Goal: Transaction & Acquisition: Subscribe to service/newsletter

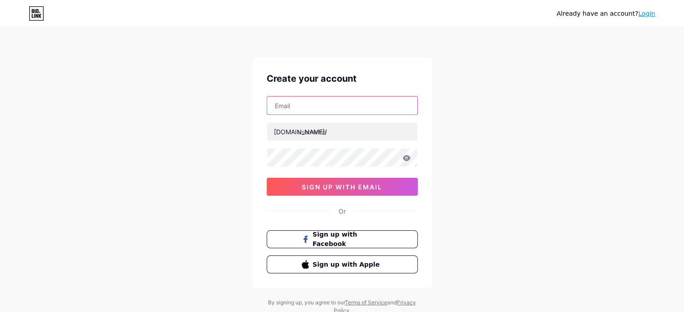
click at [322, 107] on input "text" at bounding box center [342, 106] width 150 height 18
click at [301, 104] on input "abel" at bounding box center [342, 106] width 150 height 18
paste input "[EMAIL_ADDRESS][DOMAIN_NAME]"
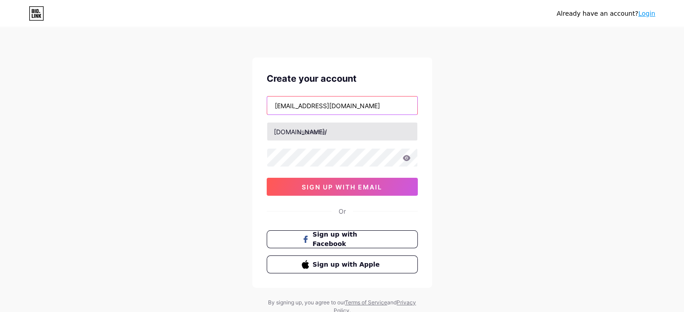
type input "[EMAIL_ADDRESS][DOMAIN_NAME]"
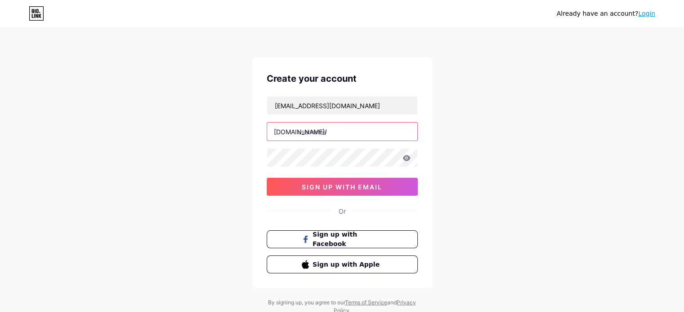
click at [318, 133] on input "text" at bounding box center [342, 132] width 150 height 18
type input "abelcosta"
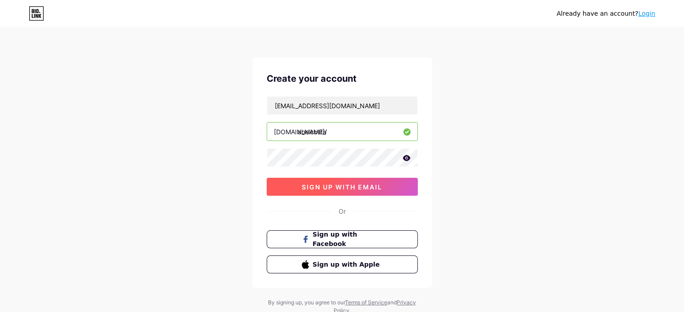
click at [336, 181] on button "sign up with email" at bounding box center [342, 187] width 151 height 18
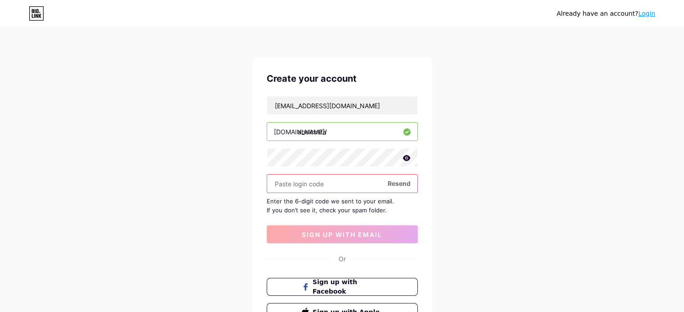
paste input "918849"
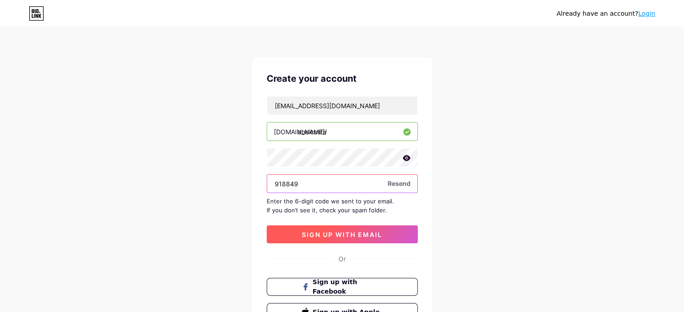
type input "918849"
click at [332, 238] on button "sign up with email" at bounding box center [342, 235] width 151 height 18
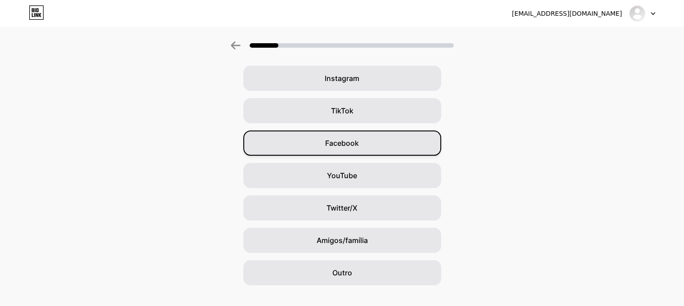
scroll to position [82, 0]
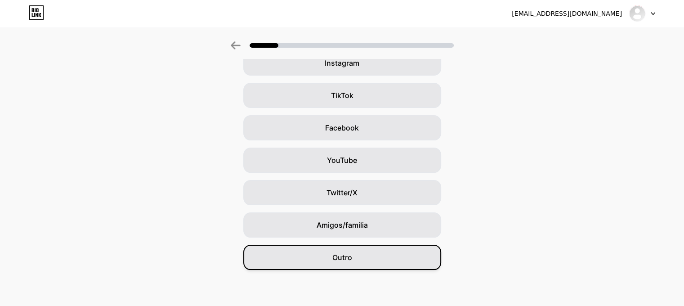
click at [358, 250] on div "Outro" at bounding box center [342, 257] width 198 height 25
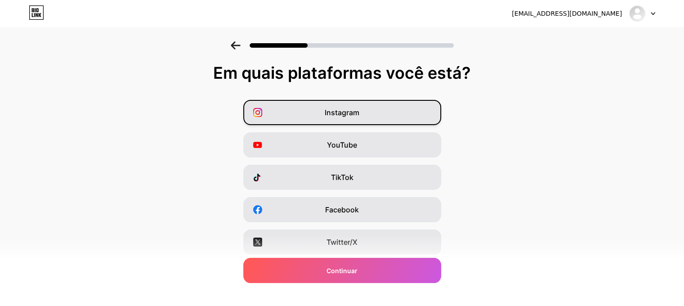
click at [331, 114] on font "Instagram" at bounding box center [342, 112] width 35 height 9
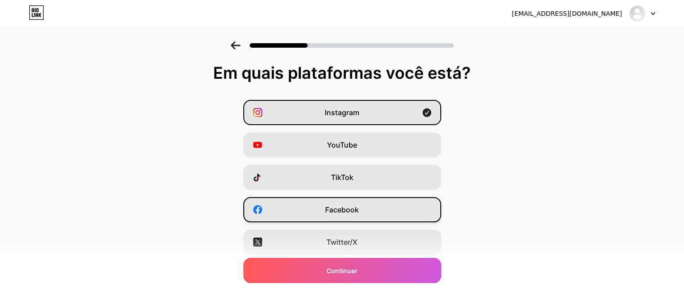
click at [317, 207] on div "Facebook" at bounding box center [342, 209] width 198 height 25
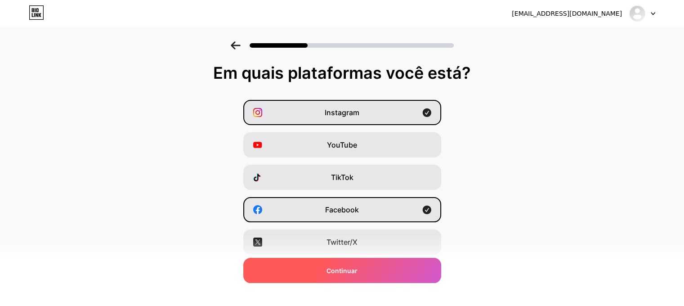
click at [357, 271] on font "Continuar" at bounding box center [341, 271] width 31 height 8
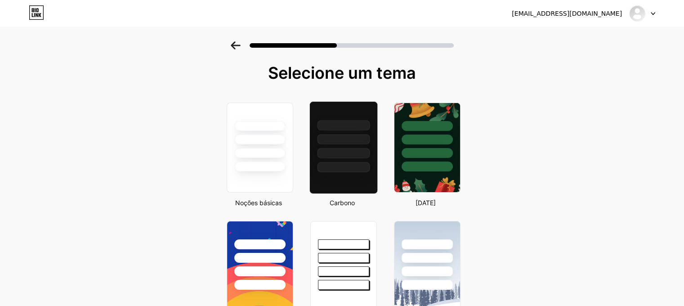
click at [339, 144] on div at bounding box center [342, 137] width 67 height 71
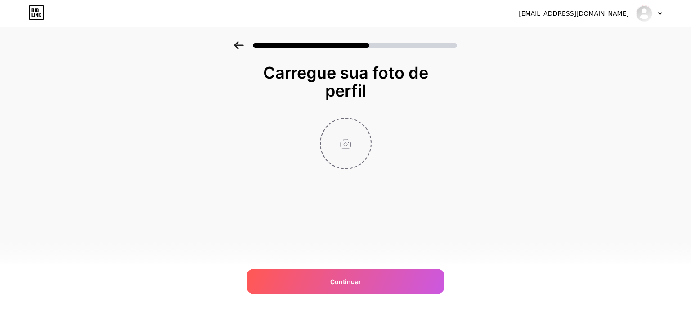
click at [351, 135] on input "file" at bounding box center [346, 144] width 50 height 50
click at [347, 146] on input "file" at bounding box center [346, 144] width 50 height 50
type input "C:\fakepath\Foto Profissional.png"
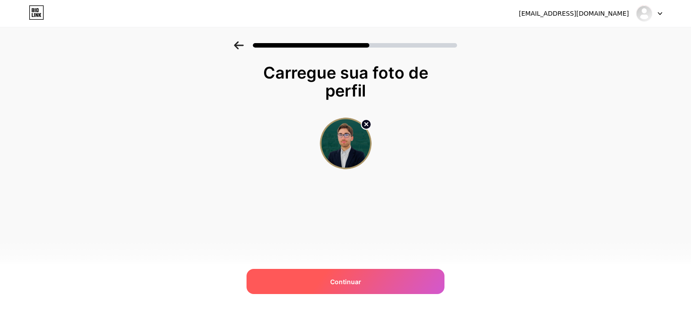
click at [365, 276] on div "Continuar" at bounding box center [345, 281] width 198 height 25
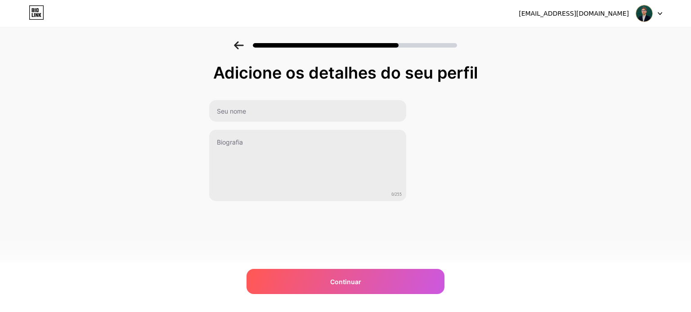
click at [266, 100] on div at bounding box center [308, 111] width 198 height 22
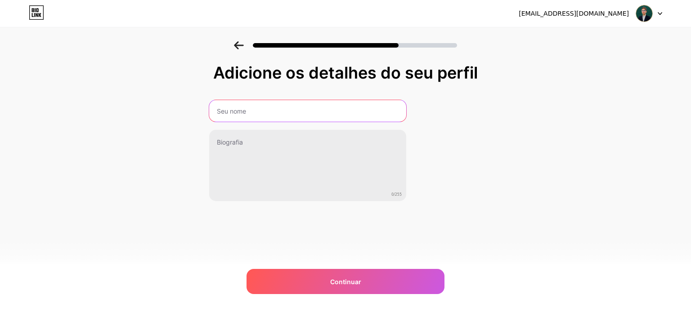
click at [266, 106] on input "text" at bounding box center [307, 111] width 197 height 22
type input "[PERSON_NAME]"
click at [282, 115] on input "[PERSON_NAME]" at bounding box center [307, 111] width 199 height 22
click at [282, 113] on input "[PERSON_NAME]" at bounding box center [307, 111] width 199 height 22
click at [282, 112] on input "[PERSON_NAME]" at bounding box center [307, 111] width 199 height 22
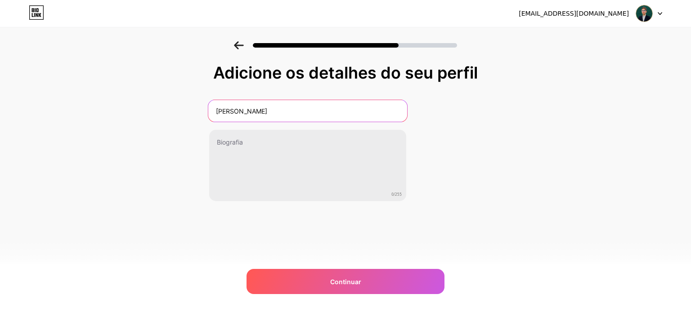
click at [282, 112] on input "[PERSON_NAME]" at bounding box center [307, 111] width 199 height 22
click at [281, 111] on input "[PERSON_NAME]" at bounding box center [307, 111] width 199 height 22
click at [268, 111] on input "text" at bounding box center [307, 111] width 199 height 22
type input "[PERSON_NAME]"
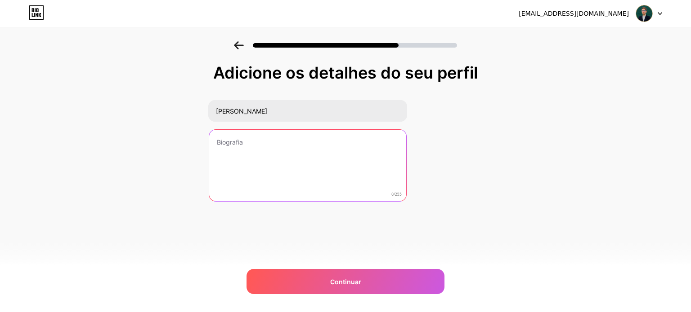
click at [223, 144] on textarea at bounding box center [307, 166] width 197 height 72
click at [299, 143] on textarea "Consultor Imobiliário na DS Liberdade" at bounding box center [307, 165] width 199 height 73
click at [348, 161] on textarea "Consultor Imobiliário na Decisões e Soluções - Grupo Liberdade" at bounding box center [307, 165] width 199 height 73
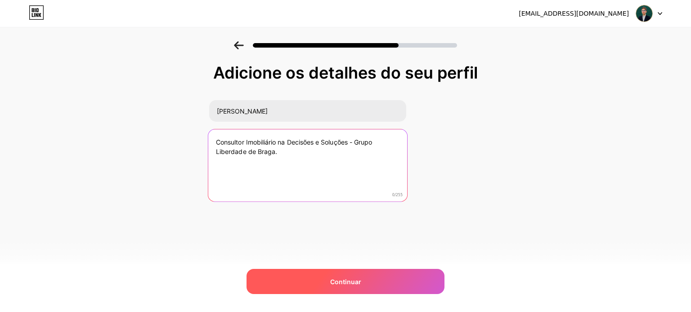
type textarea "Consultor Imobiliário na Decisões e Soluções - Grupo Liberdade de Braga."
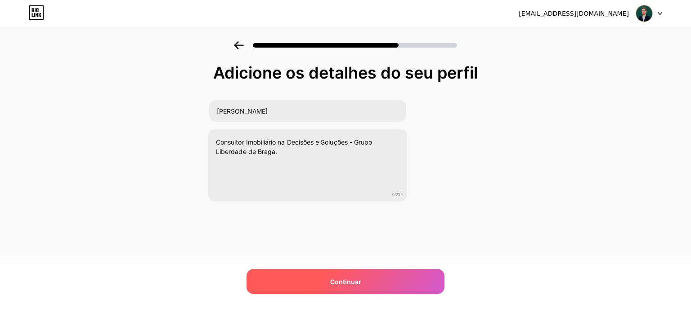
click at [331, 281] on font "Continuar" at bounding box center [345, 282] width 31 height 8
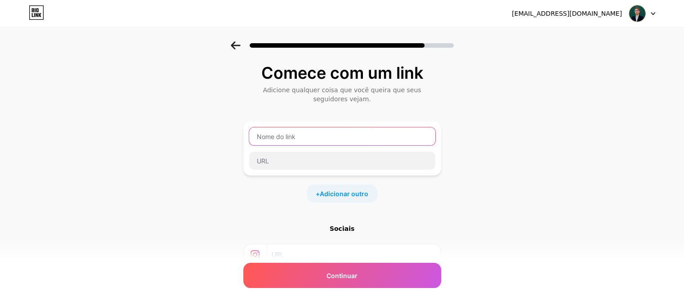
click at [312, 134] on input "text" at bounding box center [342, 136] width 186 height 18
click at [320, 134] on input "text" at bounding box center [342, 136] width 186 height 18
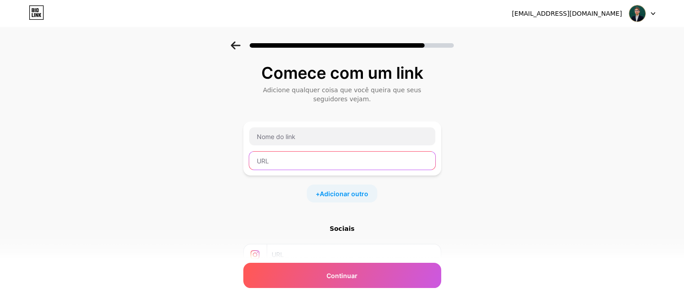
click at [290, 158] on input "text" at bounding box center [342, 161] width 186 height 18
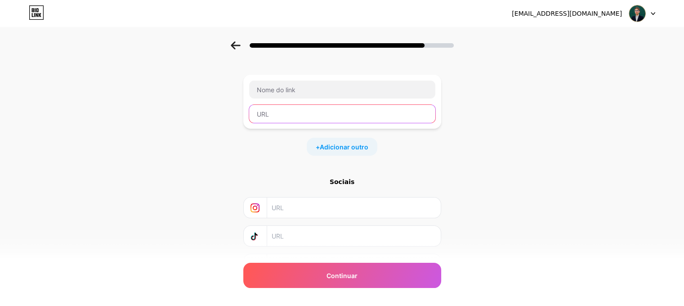
scroll to position [95, 0]
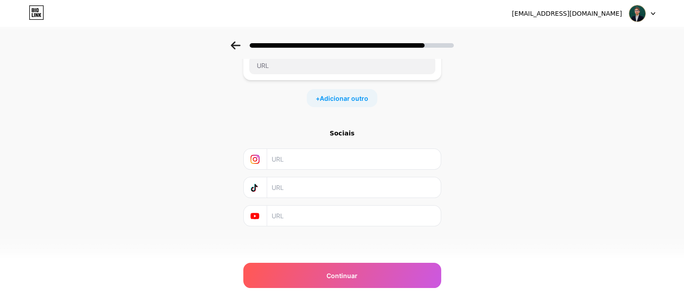
click at [287, 156] on input "text" at bounding box center [353, 159] width 163 height 20
paste input "[URL][DOMAIN_NAME][DOMAIN_NAME]"
type input "[URL][DOMAIN_NAME][DOMAIN_NAME]"
click at [480, 124] on div "Comece com um link Adicione qualquer coisa que você queira que seus seguidores …" at bounding box center [342, 108] width 684 height 325
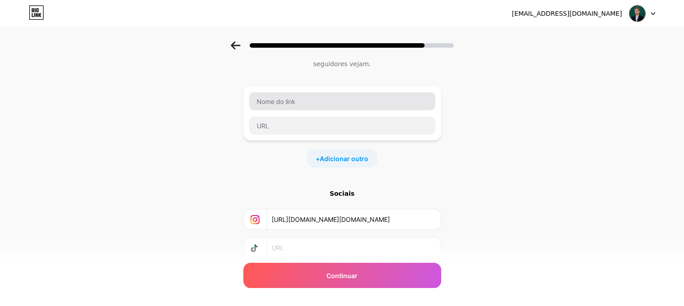
scroll to position [50, 0]
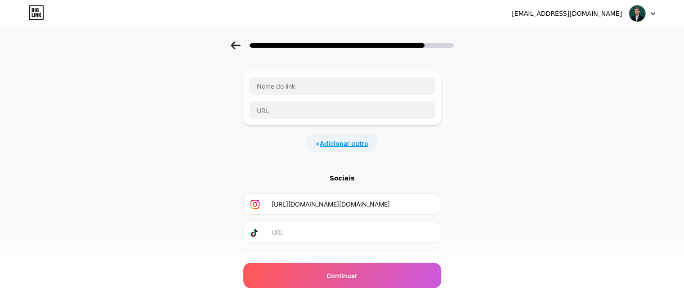
click at [348, 142] on font "Adicionar outro" at bounding box center [344, 143] width 49 height 8
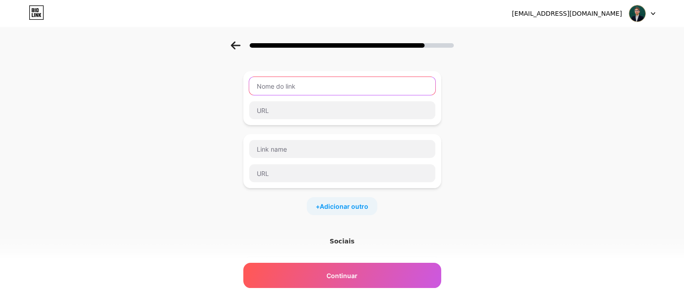
click at [306, 84] on input "text" at bounding box center [342, 86] width 186 height 18
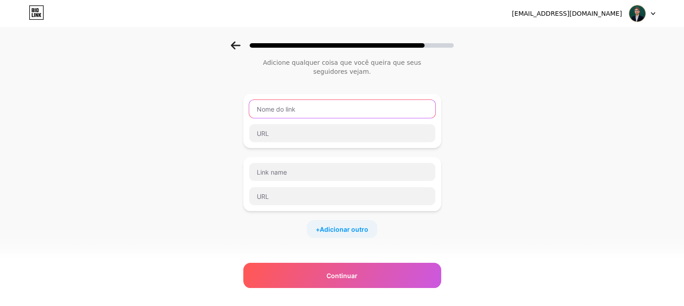
scroll to position [5, 0]
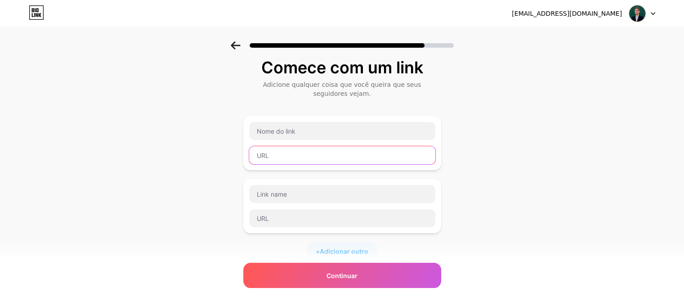
click at [284, 152] on input "text" at bounding box center [342, 155] width 186 height 18
paste input "[URL][DOMAIN_NAME]"
type input "[URL][DOMAIN_NAME]"
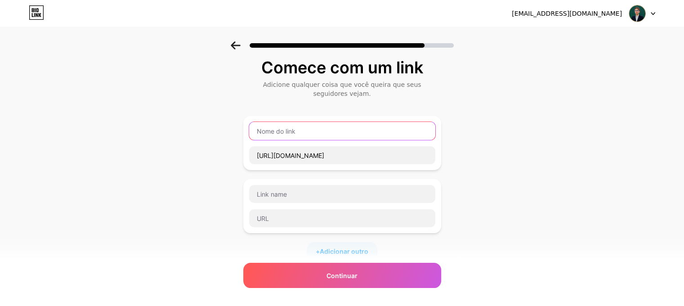
click at [301, 131] on input "text" at bounding box center [342, 131] width 186 height 18
paste input "DS BRAGA LIBERDADE"
type input "DS BRAGA LIBERDADE"
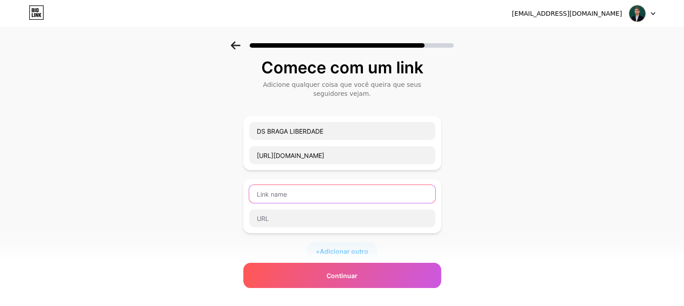
click at [282, 191] on input "text" at bounding box center [342, 194] width 186 height 18
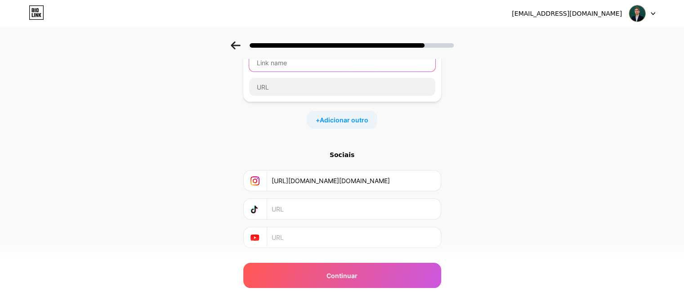
scroll to position [158, 0]
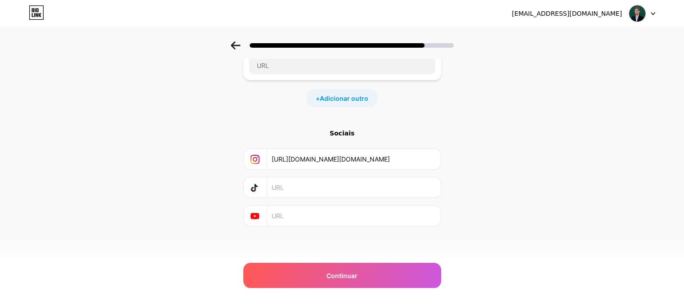
click at [300, 219] on input "text" at bounding box center [353, 215] width 163 height 20
click at [312, 177] on input "text" at bounding box center [353, 187] width 163 height 20
click at [313, 161] on input "[URL][DOMAIN_NAME][DOMAIN_NAME]" at bounding box center [353, 159] width 163 height 20
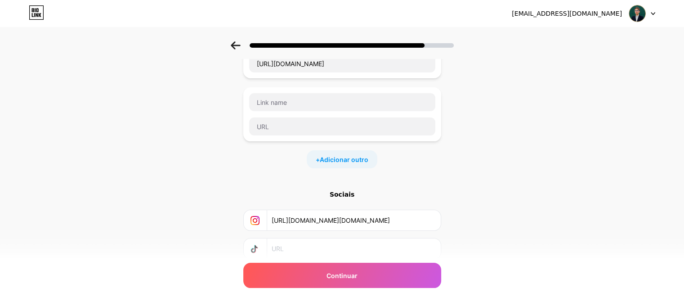
scroll to position [23, 0]
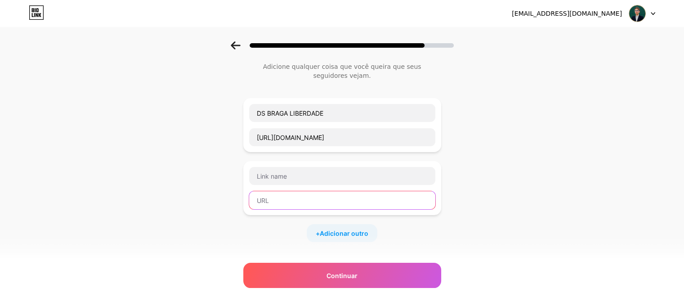
click at [275, 201] on input "text" at bounding box center [342, 200] width 186 height 18
paste input "[URL][DOMAIN_NAME]"
type input "[URL][DOMAIN_NAME]"
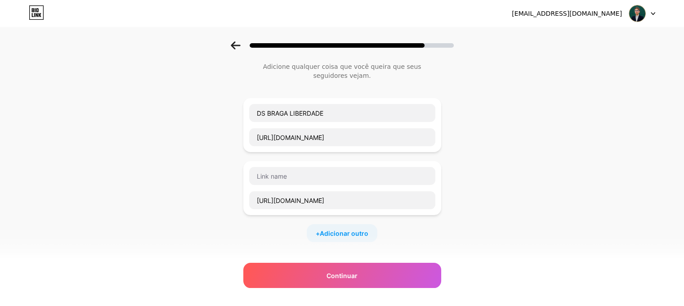
click at [277, 165] on div "[URL][DOMAIN_NAME]" at bounding box center [342, 188] width 198 height 54
click at [281, 173] on input "text" at bounding box center [342, 176] width 186 height 18
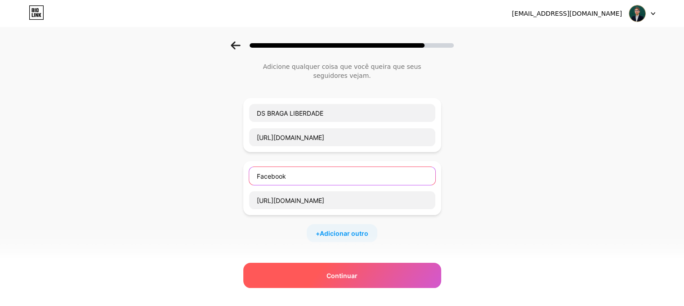
type input "Facebook"
click at [388, 282] on div "Continuar" at bounding box center [342, 275] width 198 height 25
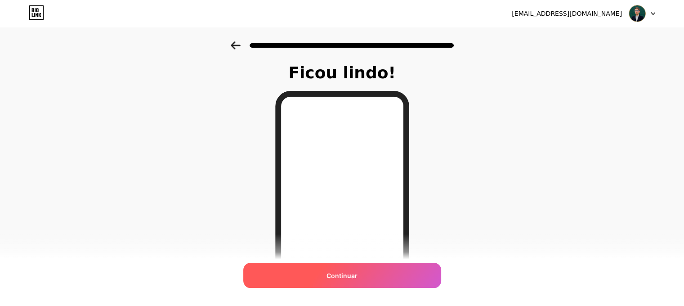
click at [366, 275] on div "Continuar" at bounding box center [342, 275] width 198 height 25
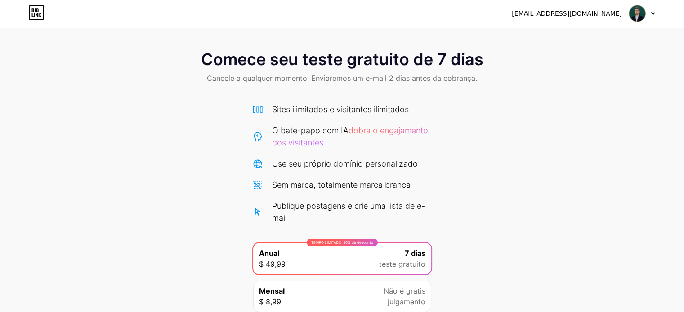
click at [614, 14] on font "[EMAIL_ADDRESS][DOMAIN_NAME]" at bounding box center [567, 13] width 110 height 7
click at [631, 14] on img at bounding box center [637, 13] width 17 height 17
click at [340, 71] on div "Comece seu teste gratuito de 7 dias Cancele a qualquer momento. Enviaremos um e…" at bounding box center [342, 67] width 684 height 53
click at [350, 61] on font "Comece seu teste gratuito de 7 dias" at bounding box center [342, 59] width 282 height 20
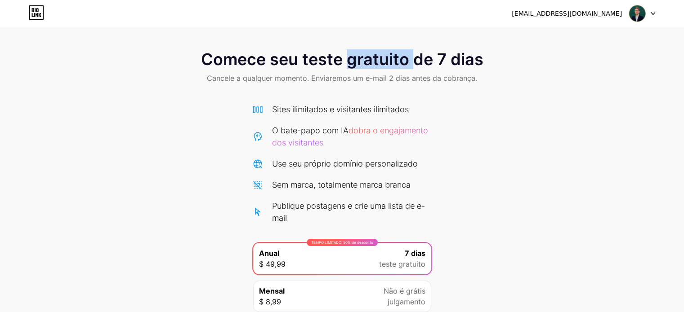
click at [350, 61] on font "Comece seu teste gratuito de 7 dias" at bounding box center [342, 59] width 282 height 20
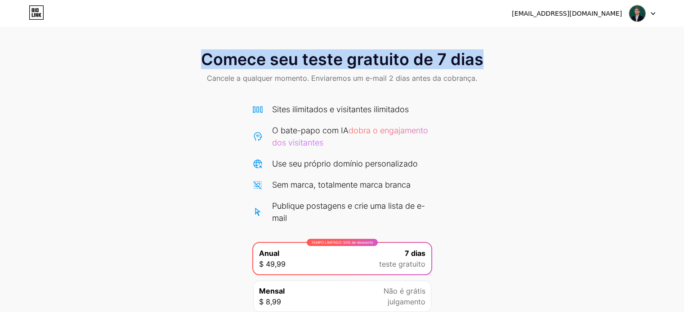
click at [350, 61] on font "Comece seu teste gratuito de 7 dias" at bounding box center [342, 59] width 282 height 20
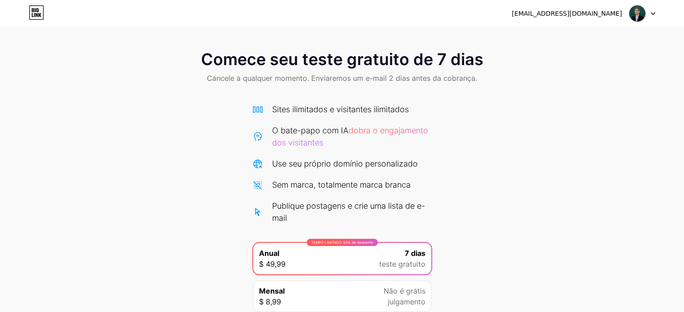
click at [344, 77] on font "Cancele a qualquer momento. Enviaremos um e-mail 2 dias antes da cobrança." at bounding box center [342, 78] width 270 height 9
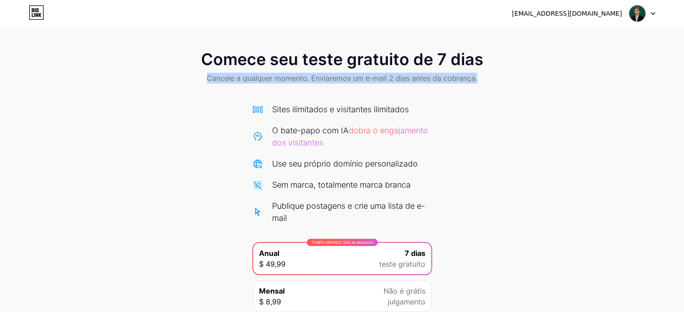
click at [344, 77] on font "Cancele a qualquer momento. Enviaremos um e-mail 2 dias antes da cobrança." at bounding box center [342, 78] width 270 height 9
click at [442, 97] on div "Comece seu teste gratuito de 7 dias Cancele a qualquer momento. Enviaremos um e…" at bounding box center [342, 195] width 684 height 309
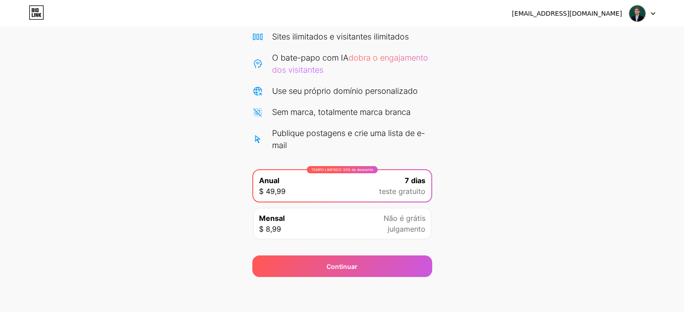
scroll to position [73, 0]
click at [335, 181] on div "TEMPO LIMITADO: 50% de desconto Anual $ 49,99 7 dias teste gratuito" at bounding box center [342, 185] width 178 height 31
click at [323, 215] on div "Mensal $ 8,99 Não é grátis julgamento" at bounding box center [342, 223] width 178 height 31
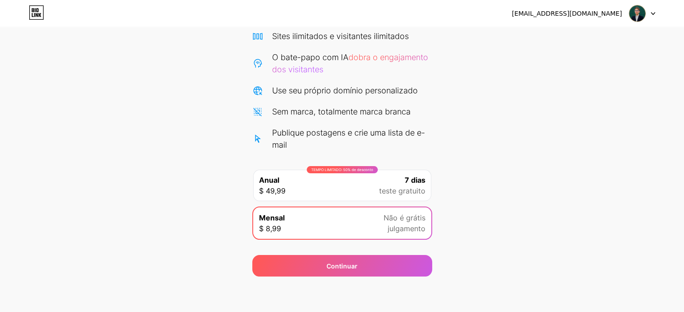
click at [328, 192] on div "TEMPO LIMITADO: 50% de desconto Anual $ 49,99 7 dias teste gratuito" at bounding box center [342, 185] width 178 height 31
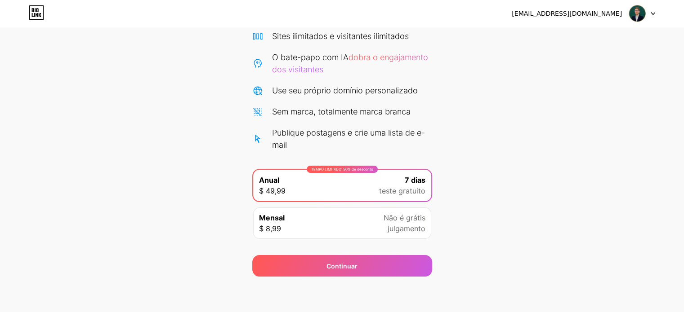
click at [309, 84] on div "Sites ilimitados e visitantes ilimitados O bate-papo com IA dobra o engajamento…" at bounding box center [342, 90] width 180 height 121
click at [290, 220] on div "Mensal $ 8,99 Não é grátis julgamento" at bounding box center [342, 223] width 178 height 31
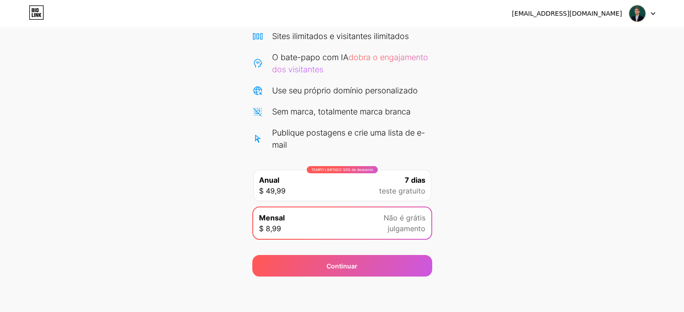
click at [321, 185] on div "TEMPO LIMITADO: 50% de desconto Anual $ 49,99 7 dias teste gratuito" at bounding box center [342, 185] width 178 height 31
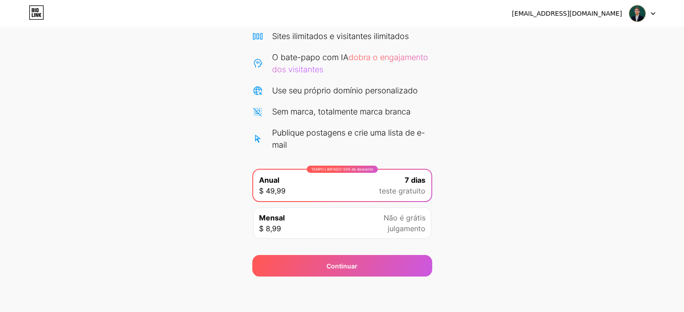
click at [552, 109] on div "Comece seu teste gratuito de 7 dias Cancele a qualquer momento. Enviaremos um e…" at bounding box center [342, 122] width 684 height 309
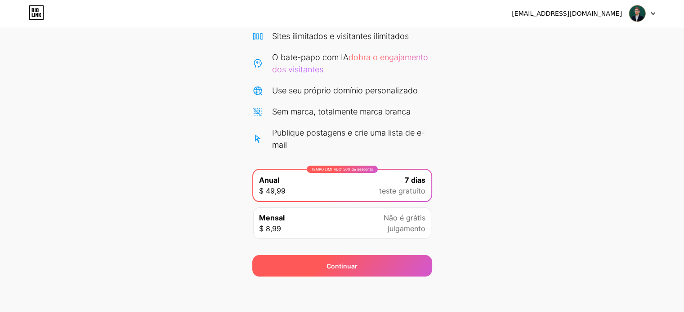
click at [355, 268] on font "Continuar" at bounding box center [341, 267] width 31 height 8
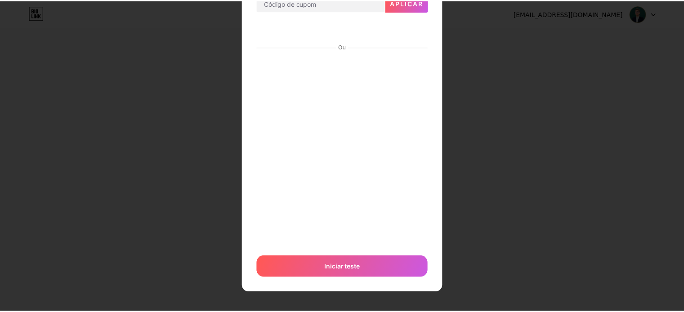
scroll to position [0, 0]
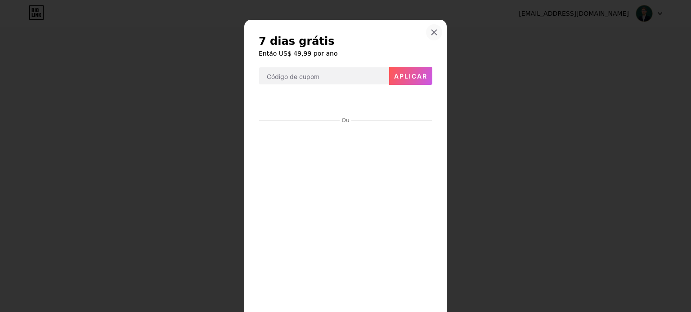
click at [430, 31] on icon at bounding box center [433, 32] width 7 height 7
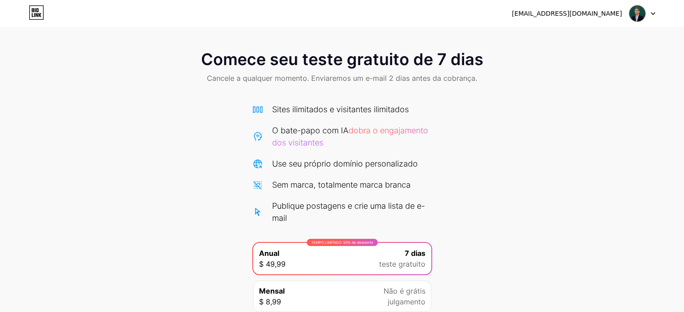
click at [43, 13] on icon at bounding box center [36, 12] width 15 height 14
click at [36, 12] on icon at bounding box center [37, 10] width 2 height 4
click at [584, 10] on font "[EMAIL_ADDRESS][DOMAIN_NAME]" at bounding box center [567, 13] width 110 height 7
click at [598, 9] on div "[EMAIL_ADDRESS][DOMAIN_NAME]" at bounding box center [567, 13] width 110 height 9
drag, startPoint x: 623, startPoint y: 16, endPoint x: 628, endPoint y: 15, distance: 5.0
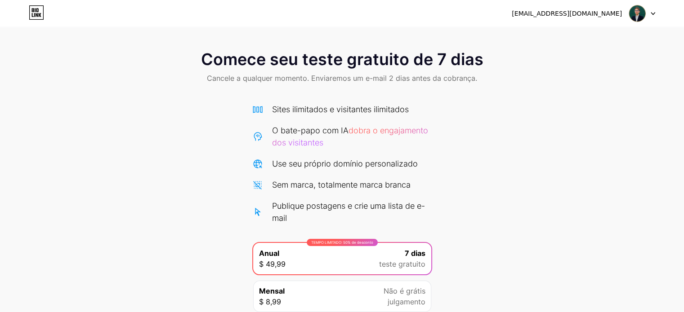
click at [626, 15] on div "[EMAIL_ADDRESS][DOMAIN_NAME]" at bounding box center [583, 13] width 143 height 16
click at [636, 14] on img at bounding box center [637, 13] width 17 height 17
click at [39, 12] on icon at bounding box center [36, 12] width 15 height 14
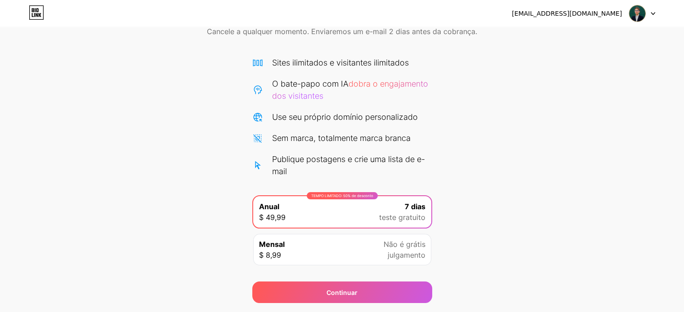
scroll to position [73, 0]
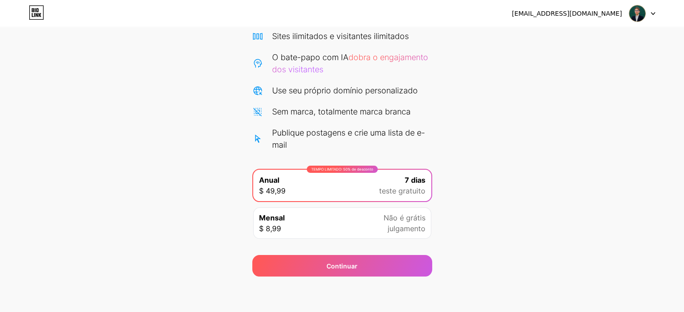
click at [293, 219] on div "Mensal $ 8,99 Não é grátis julgamento" at bounding box center [342, 223] width 178 height 31
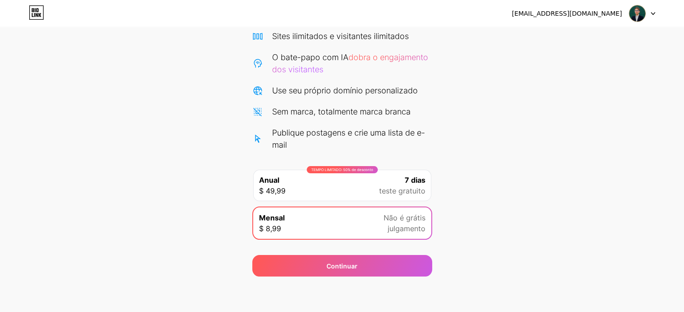
click at [324, 187] on div "TEMPO LIMITADO: 50% de desconto Anual $ 49,99 7 dias teste gratuito" at bounding box center [342, 185] width 178 height 31
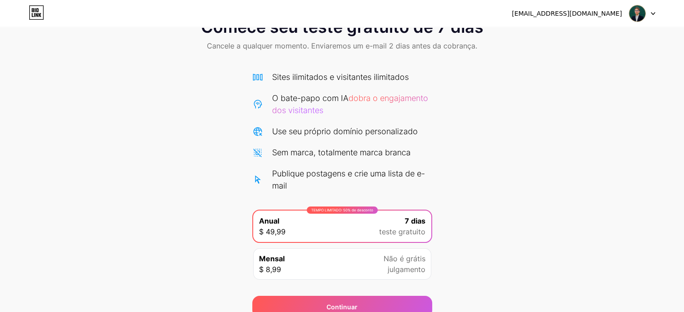
scroll to position [0, 0]
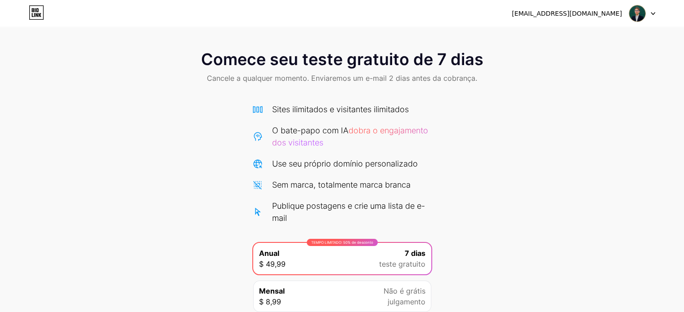
click at [644, 12] on img at bounding box center [637, 13] width 17 height 17
click at [541, 43] on div "Comece seu teste gratuito de 7 dias Cancele a qualquer momento. Enviaremos um e…" at bounding box center [342, 67] width 684 height 53
click at [642, 11] on img at bounding box center [637, 13] width 17 height 17
click at [564, 37] on li "Sair" at bounding box center [599, 37] width 112 height 24
